Goal: Navigation & Orientation: Find specific page/section

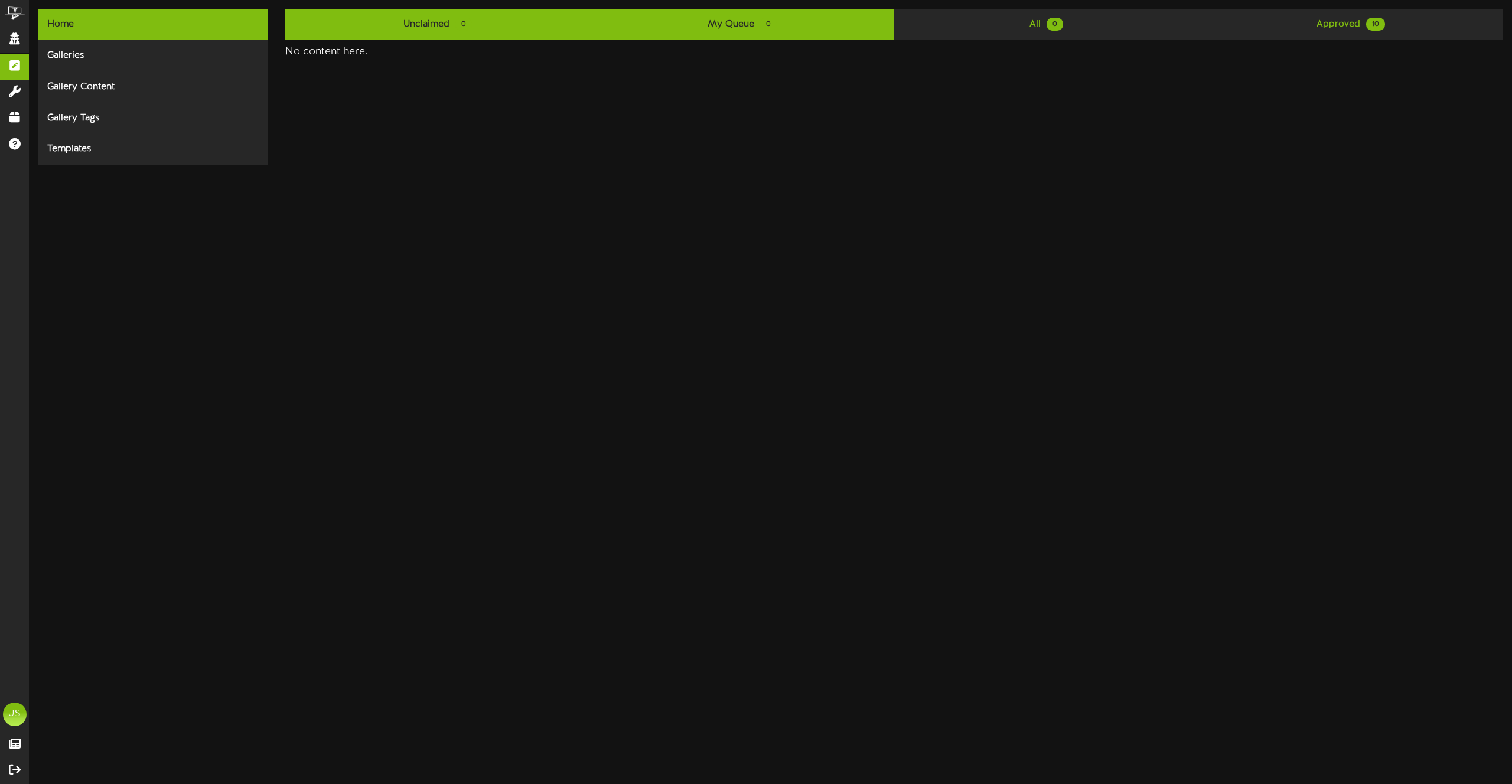
drag, startPoint x: 410, startPoint y: 12, endPoint x: 385, endPoint y: 13, distance: 25.0
click at [410, 12] on link "Unclaimed 0" at bounding box center [438, 24] width 305 height 31
